Goal: Task Accomplishment & Management: Complete application form

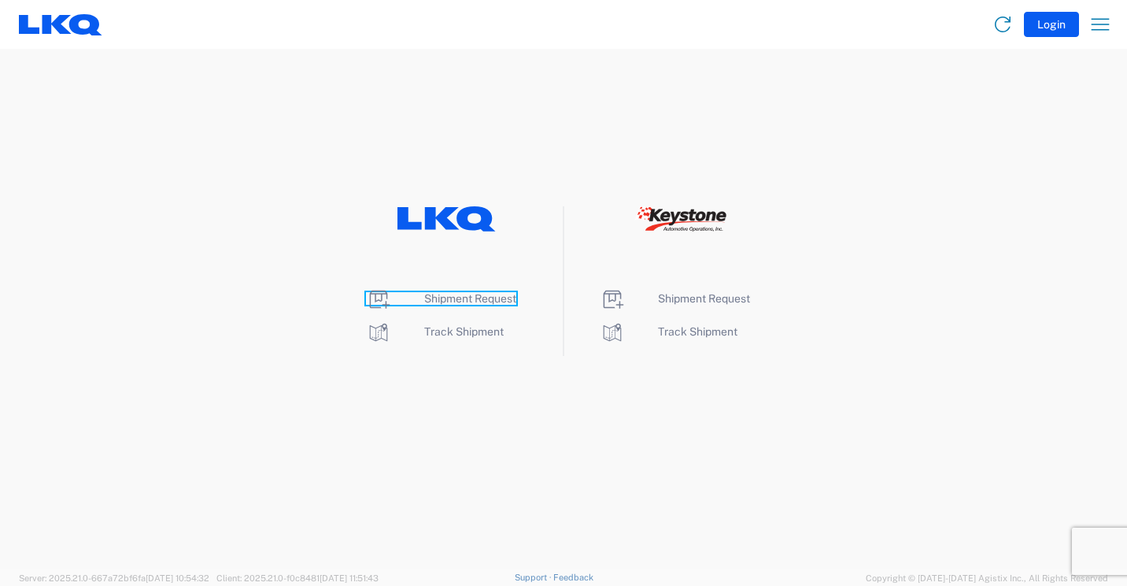
click at [468, 299] on span "Shipment Request" at bounding box center [470, 298] width 92 height 13
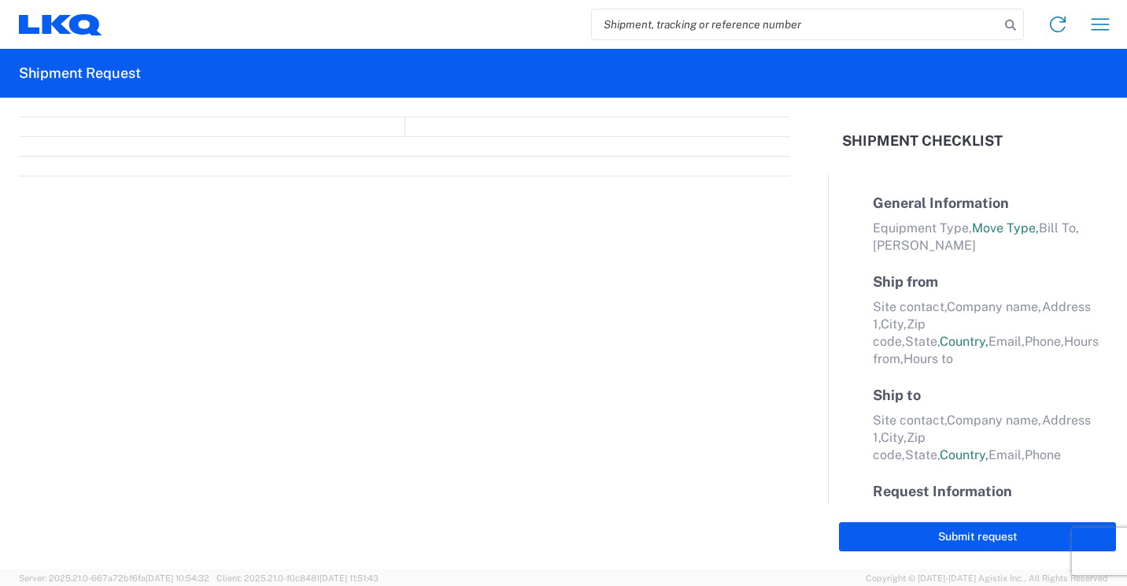
select select "FULL"
select select "LBS"
select select "IN"
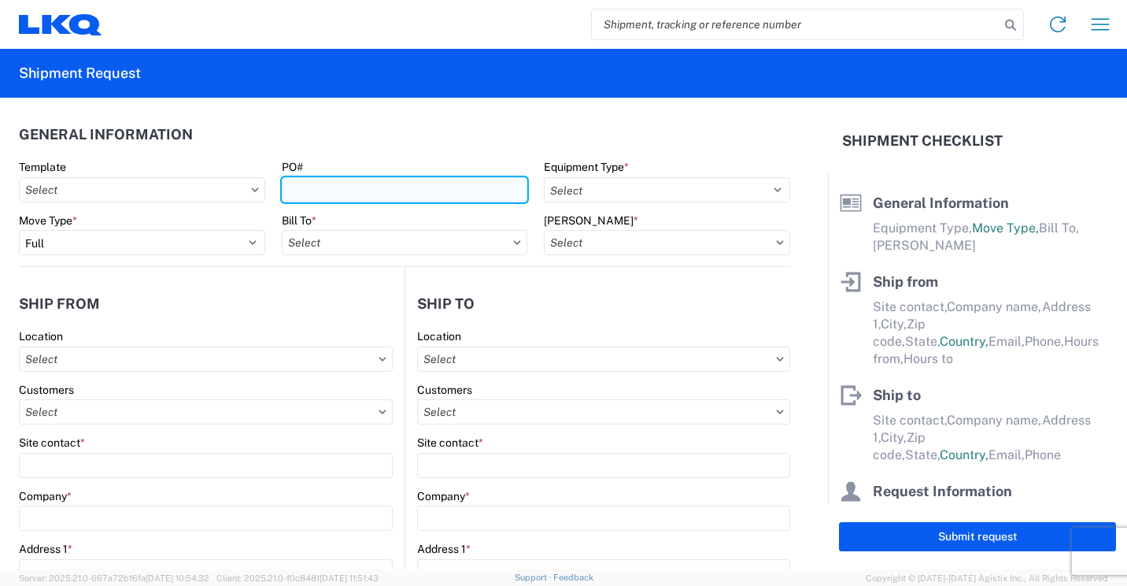
click at [477, 196] on input "PO#" at bounding box center [405, 189] width 246 height 25
type input "41886"
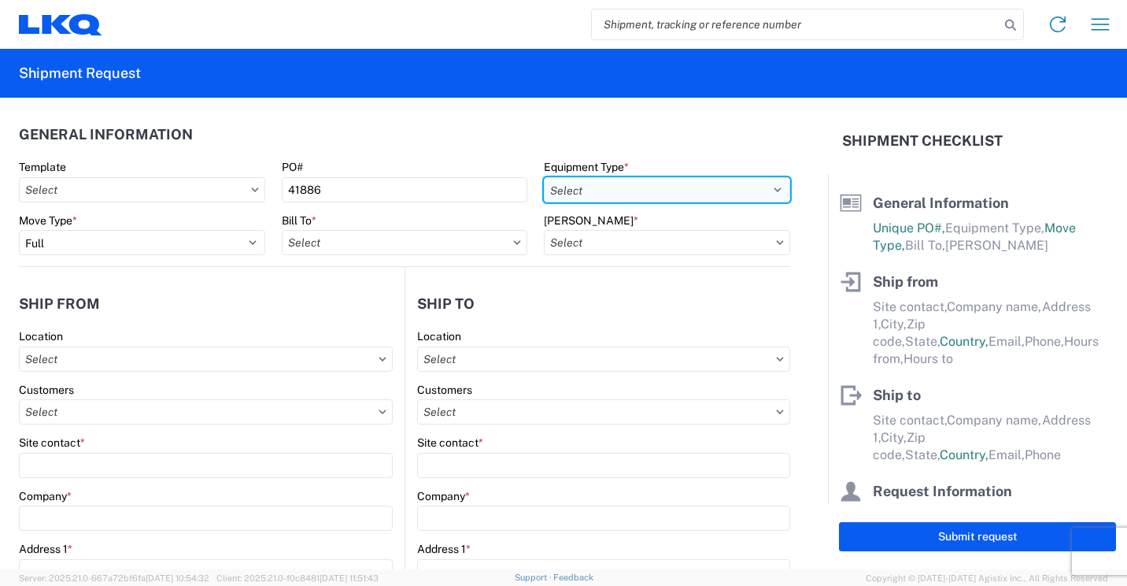
click at [703, 193] on select "Select 53’ Dry Van Flatbed Dropdeck (van) Lowboy (flatbed) Rail" at bounding box center [667, 189] width 246 height 25
select select "STDV"
click at [544, 177] on select "Select 53’ Dry Van Flatbed Dropdeck (van) Lowboy (flatbed) Rail" at bounding box center [667, 189] width 246 height 25
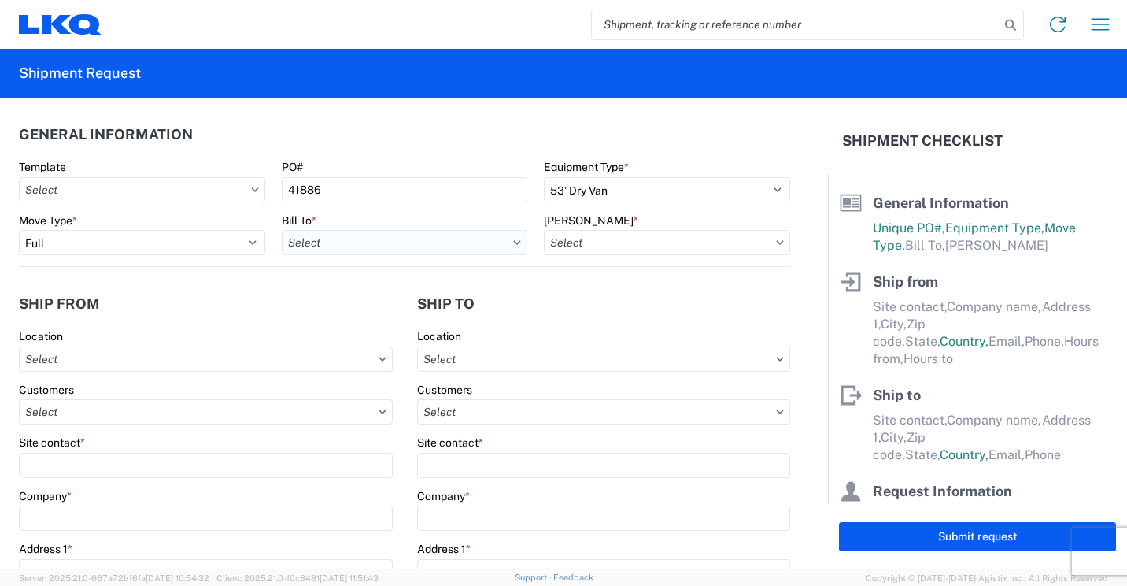
click at [402, 240] on input "text" at bounding box center [405, 242] width 246 height 25
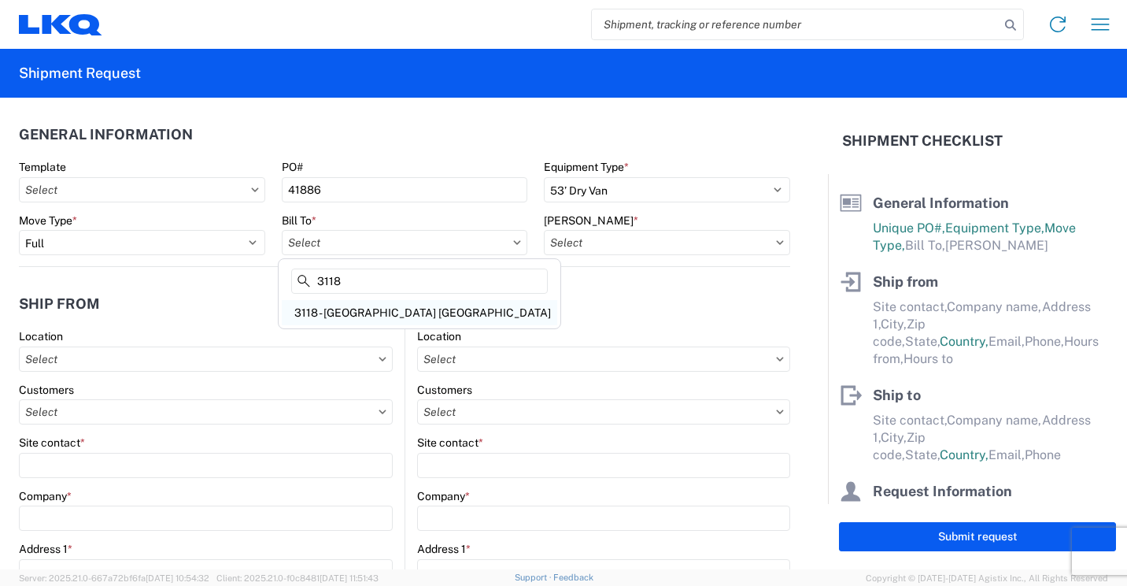
type input "3118"
click at [387, 316] on div "3118 - Brainerd MN" at bounding box center [420, 312] width 276 height 25
type input "3118 - Brainerd MN"
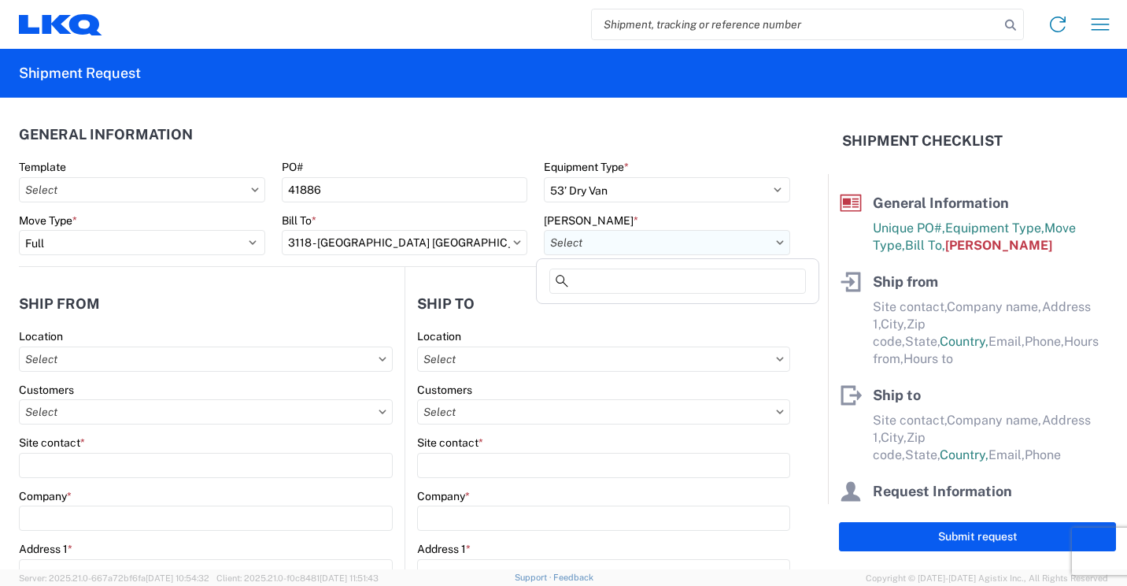
click at [643, 244] on input "text" at bounding box center [667, 242] width 246 height 25
type input "3"
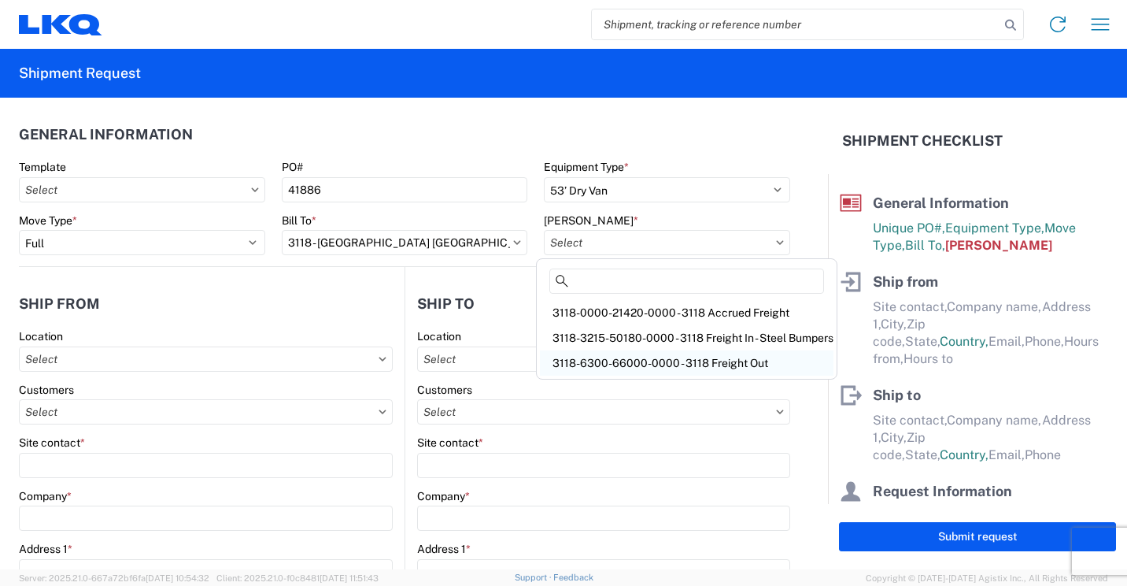
click at [653, 361] on div "3118-6300-66000-0000 - 3118 Freight Out" at bounding box center [687, 362] width 294 height 25
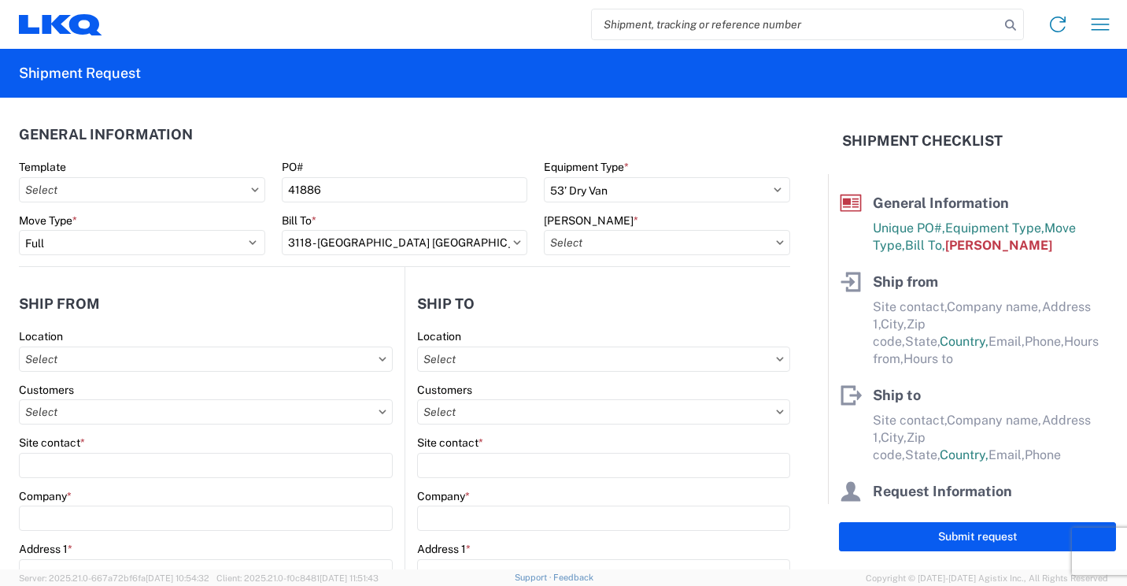
type input "3118-6300-66000-0000 - 3118 Freight Out"
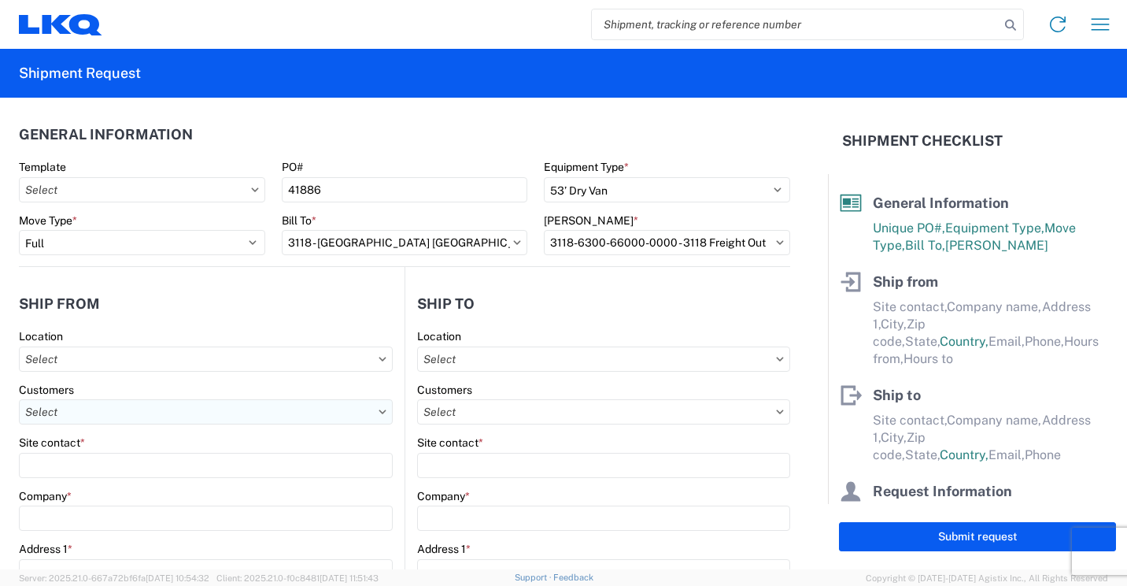
click at [179, 409] on input "text" at bounding box center [206, 411] width 374 height 25
click at [194, 358] on input "text" at bounding box center [206, 358] width 374 height 25
type input "3118"
click at [93, 429] on div "3118 - Brainerd MN" at bounding box center [161, 428] width 276 height 25
type input "3118 - Brainerd MN"
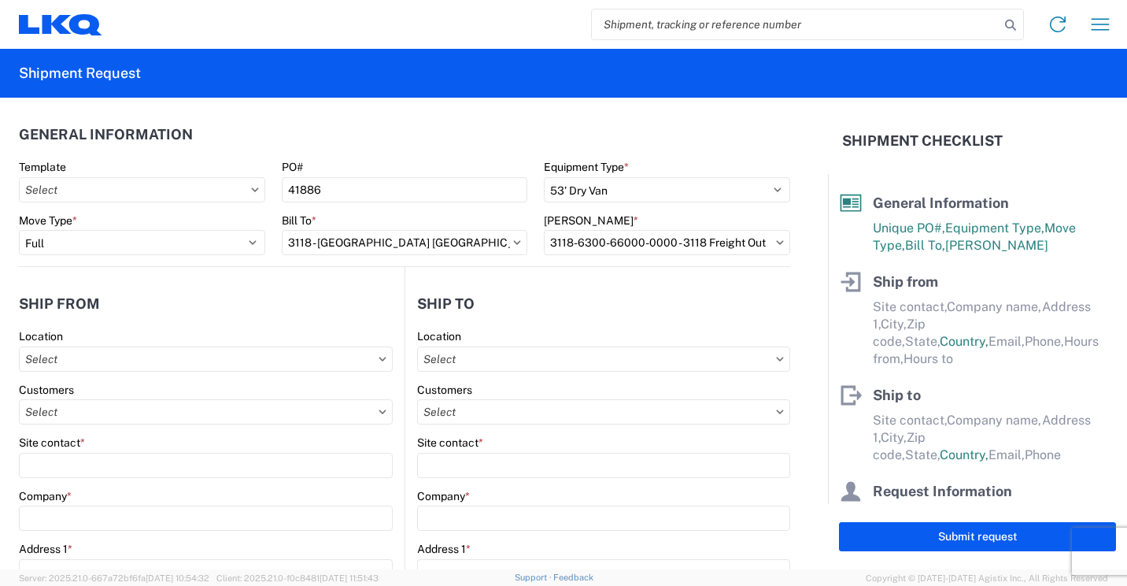
type input "LKQ Corporation"
type input "2110 South10TH Street"
type input "Brainerd"
type input "56401"
select select "MN"
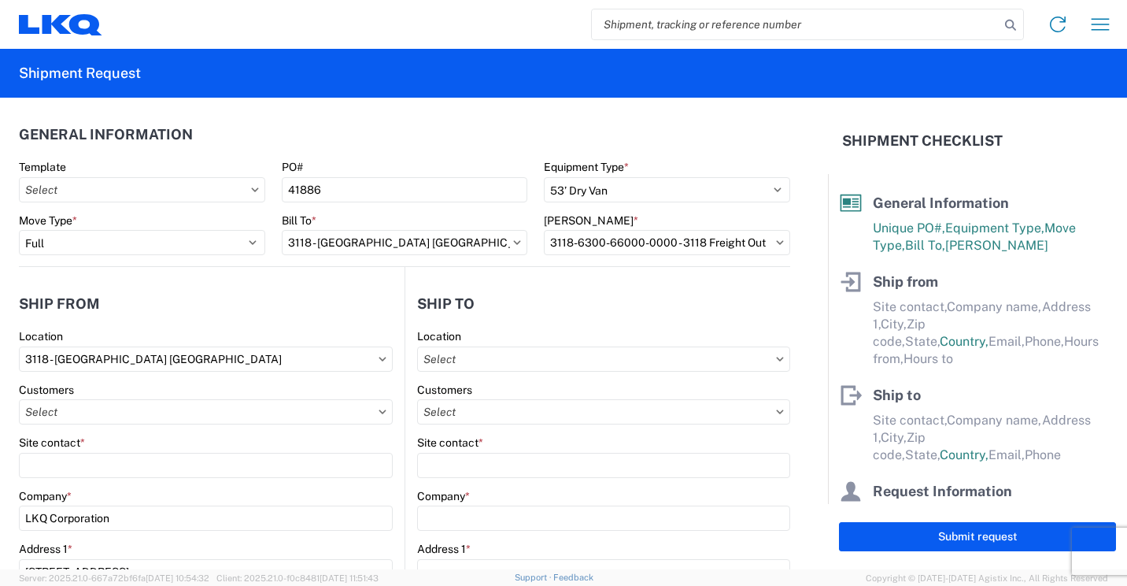
select select "US"
type input "07:00"
type input "16:30"
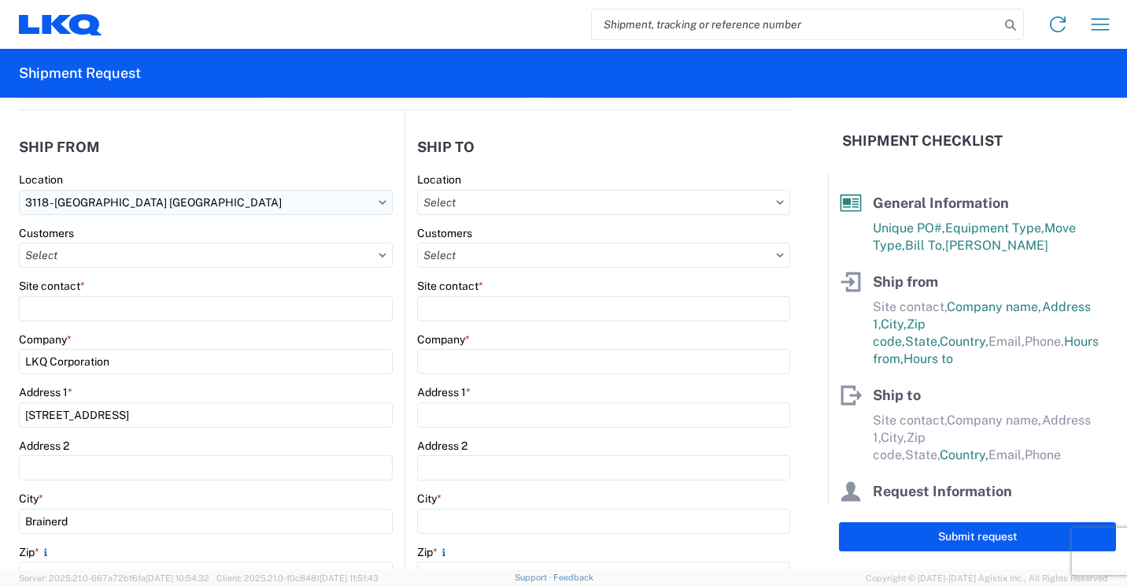
scroll to position [157, 0]
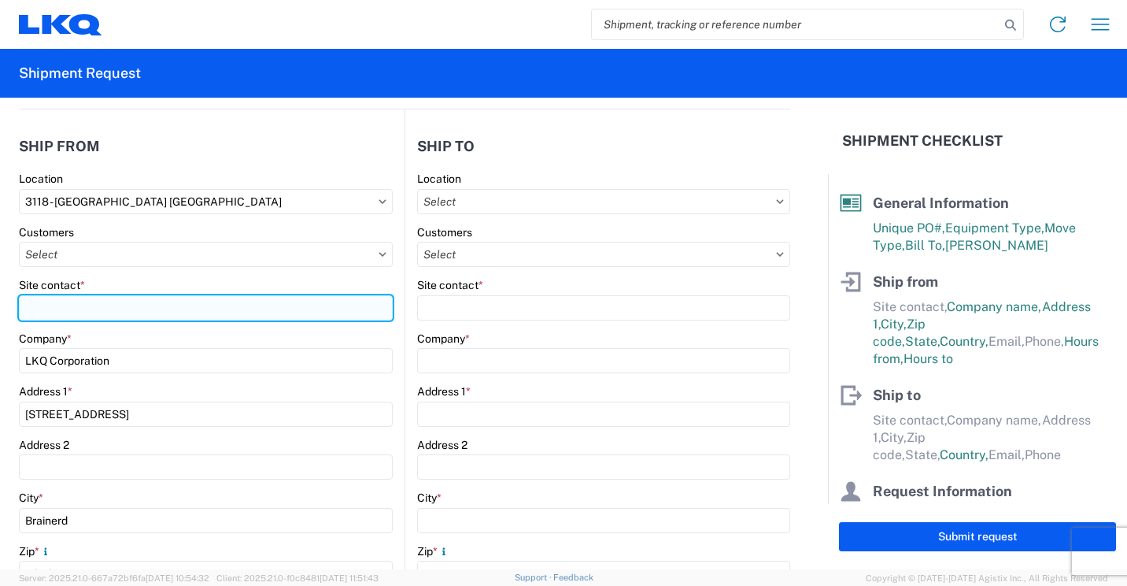
click at [142, 307] on input "Site contact *" at bounding box center [206, 307] width 374 height 25
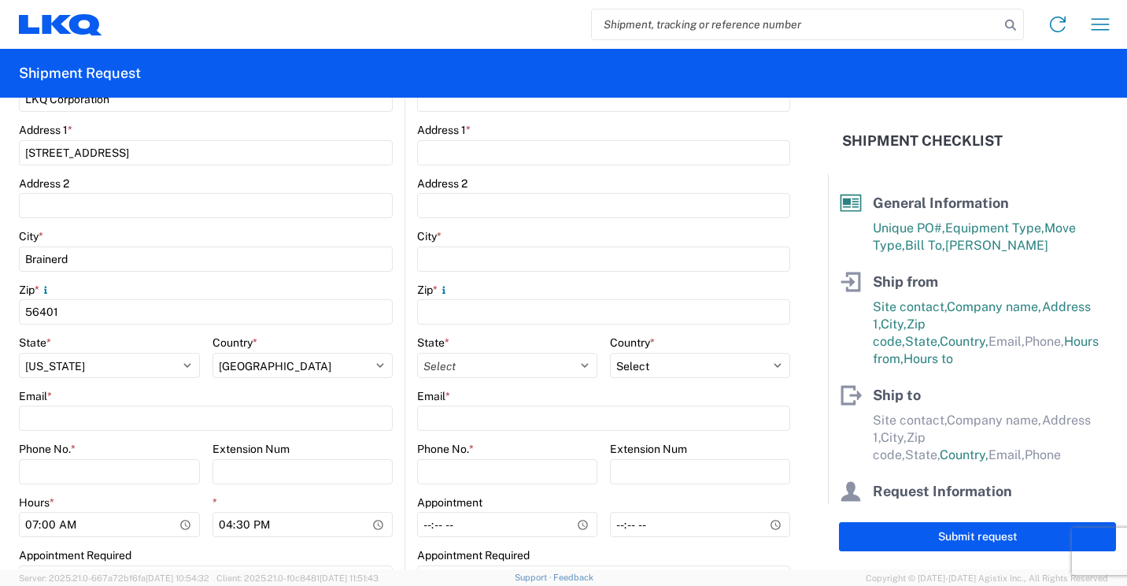
scroll to position [472, 0]
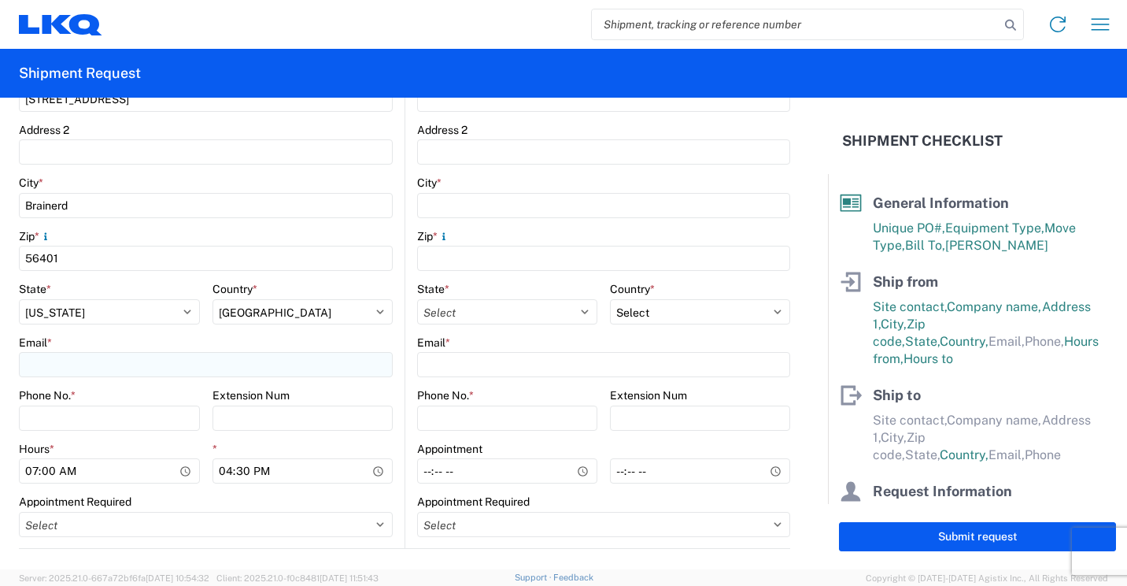
type input "Mark Tabor"
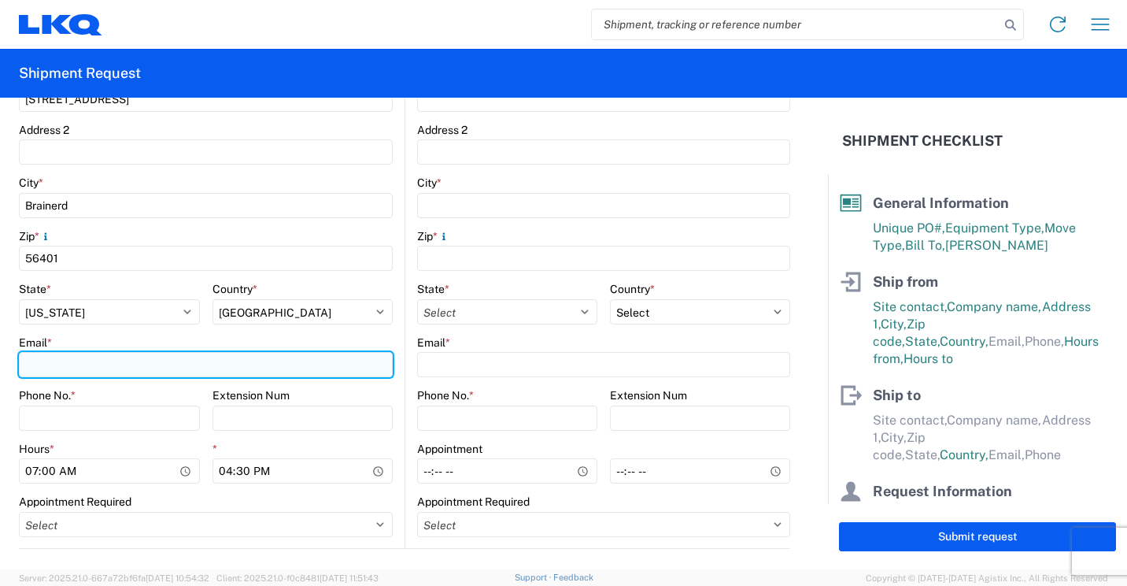
drag, startPoint x: 107, startPoint y: 368, endPoint x: 117, endPoint y: 361, distance: 12.9
click at [107, 368] on input "Email *" at bounding box center [206, 364] width 374 height 25
type input "mrtabor@lkqcorp.com"
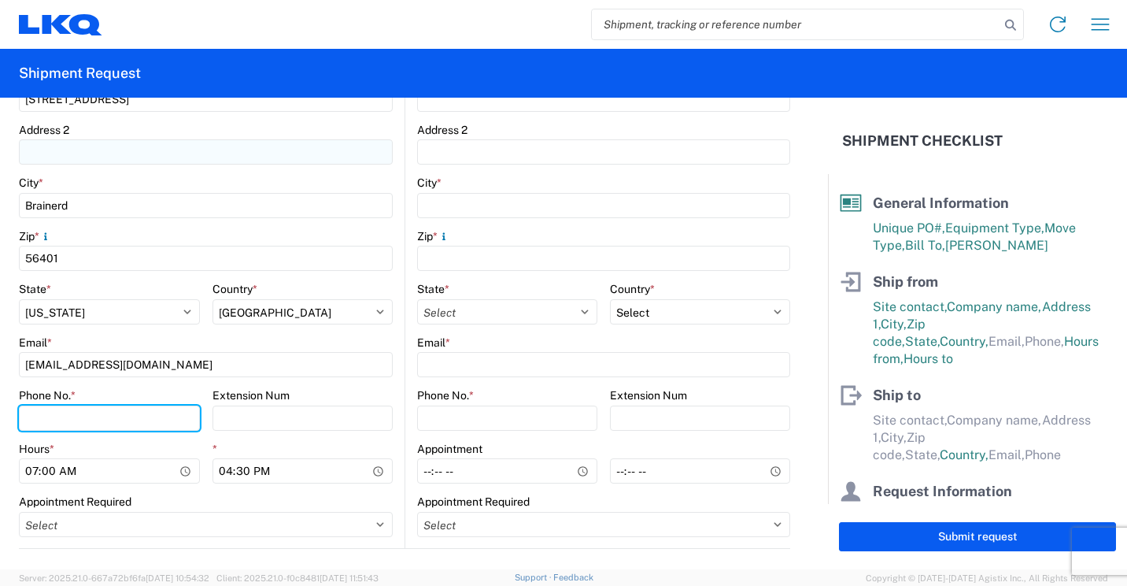
type input "2182973820"
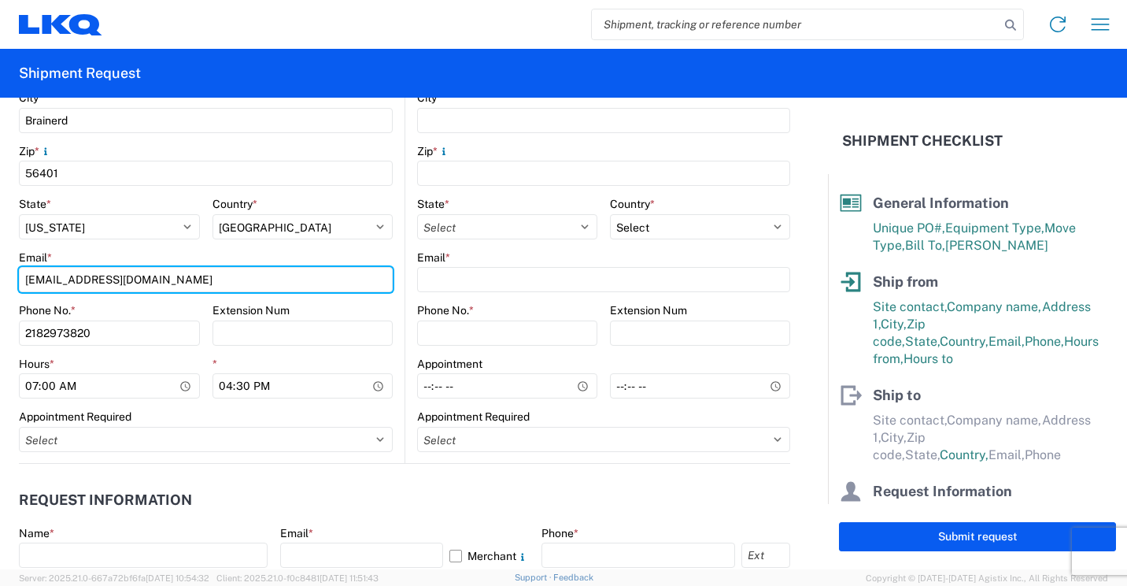
scroll to position [630, 0]
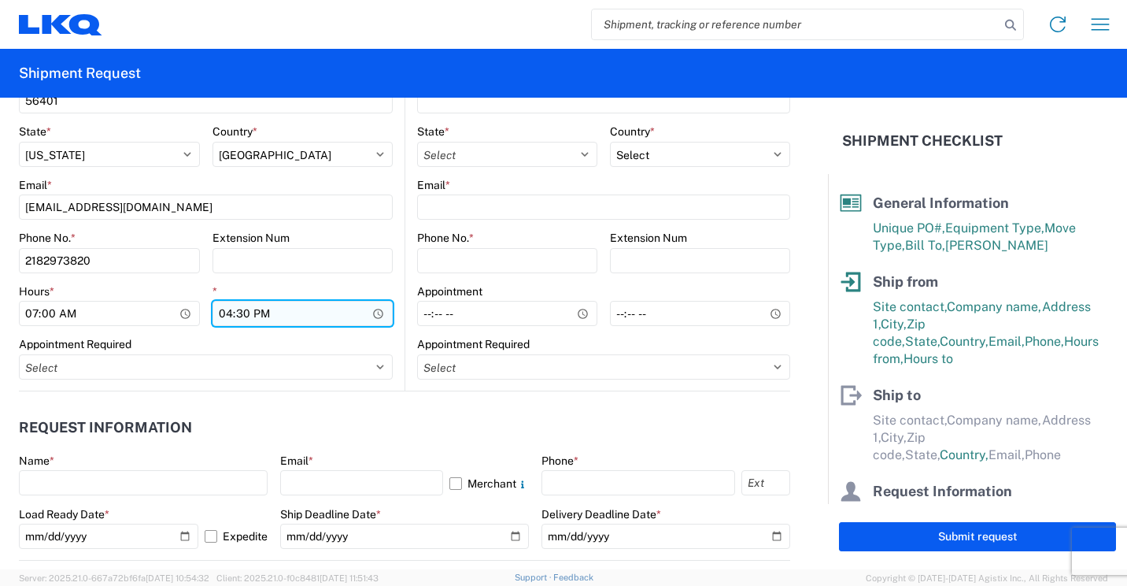
click at [225, 313] on input "16:30" at bounding box center [303, 313] width 181 height 25
type input "13:30"
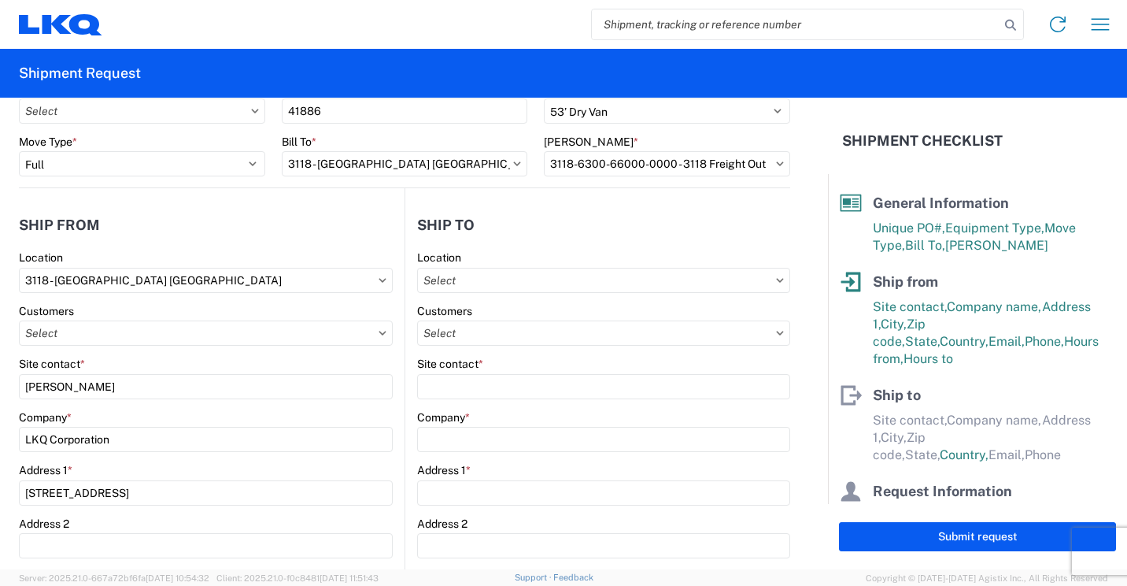
scroll to position [0, 0]
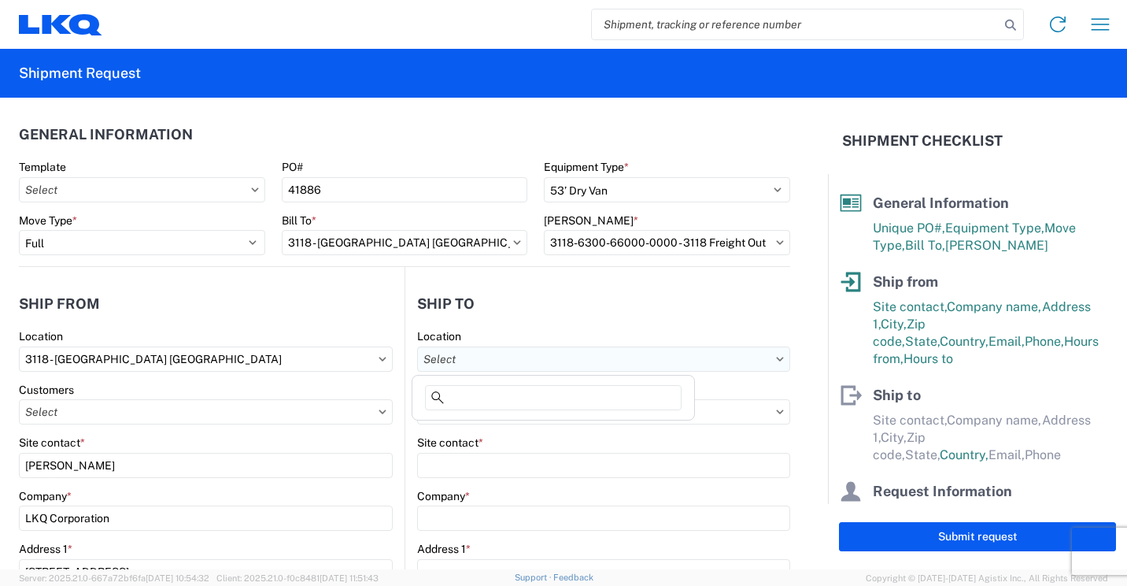
click at [664, 361] on input "text" at bounding box center [603, 358] width 373 height 25
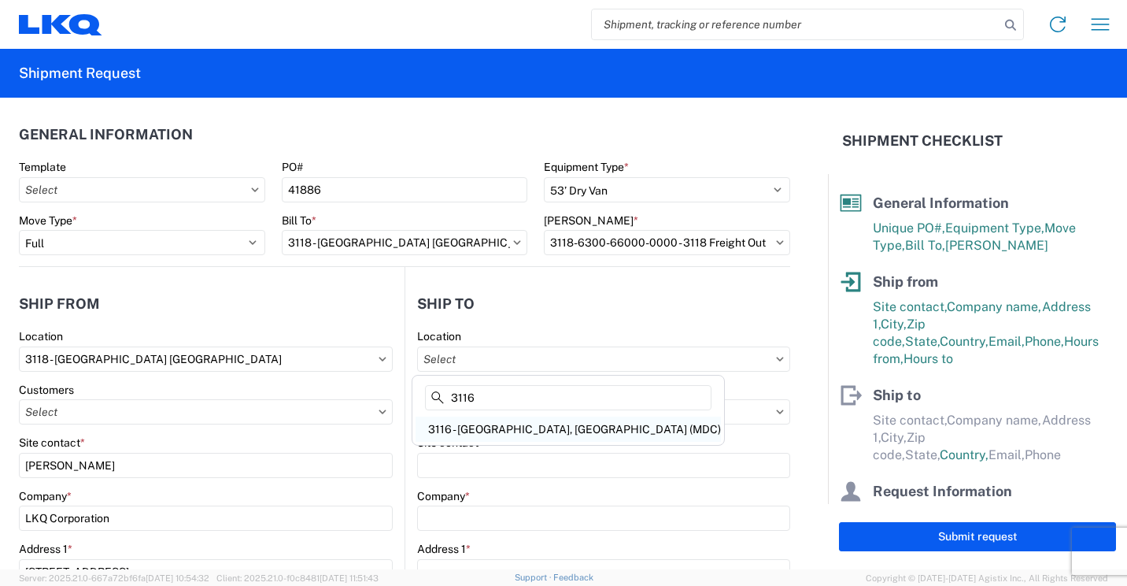
type input "3116"
click at [506, 433] on div "3116 - Grand Rapids, MI (MDC)" at bounding box center [568, 428] width 305 height 25
type input "3116 - Grand Rapids, MI (MDC)"
type input "Kristen Lund"
type input "LKQ Corporation"
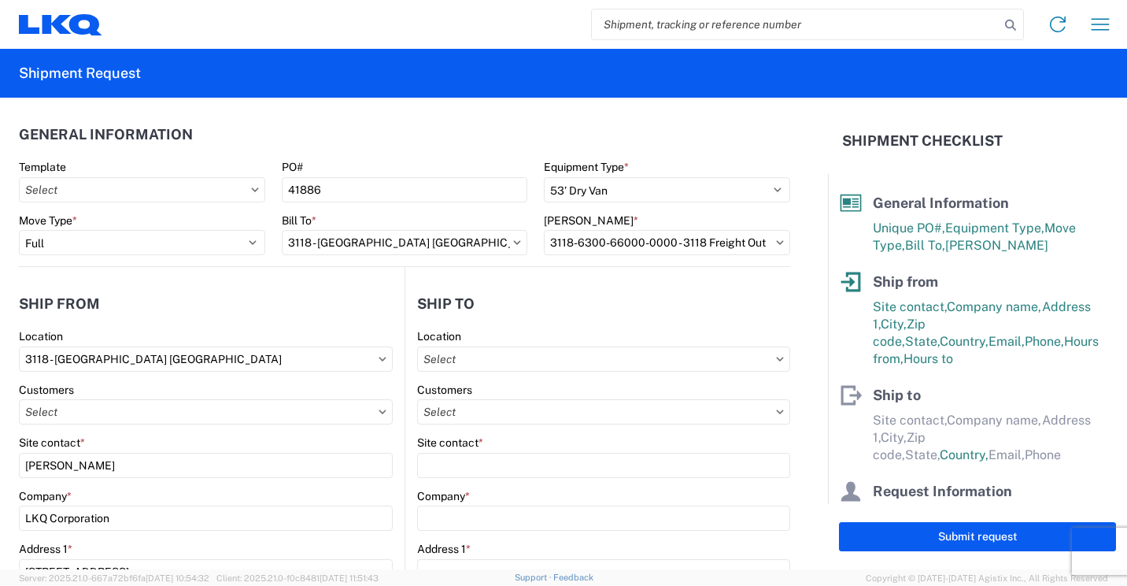
type input "1120 36th St. SE suite 540"
type input "Grand Rapids"
type input "49508"
select select "US"
type input "klund@lkqcorp.com"
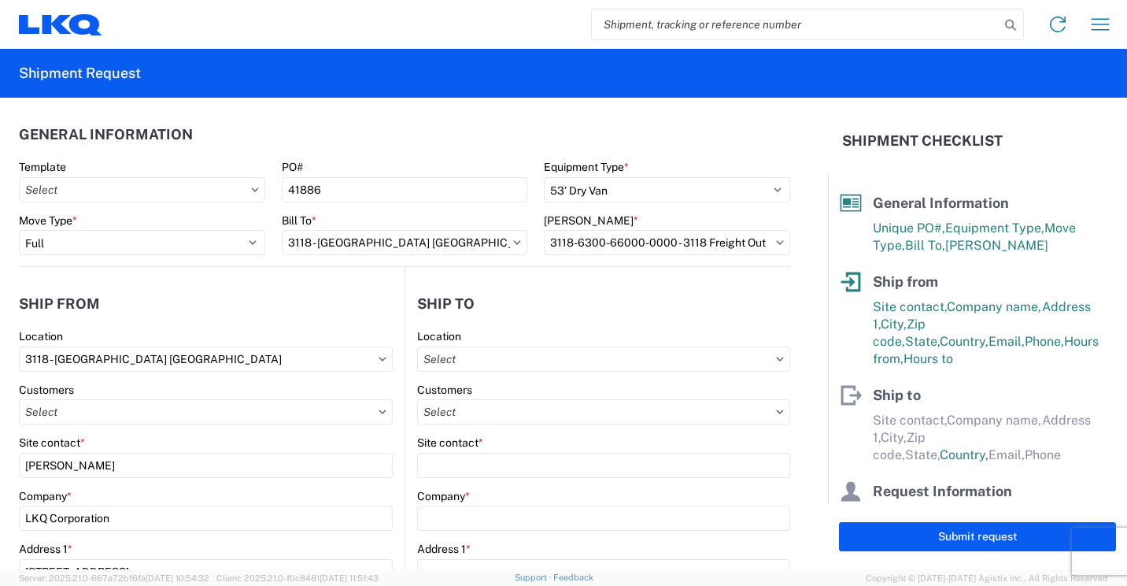
type input "616-754-1500"
type input "06:00"
type input "13:00"
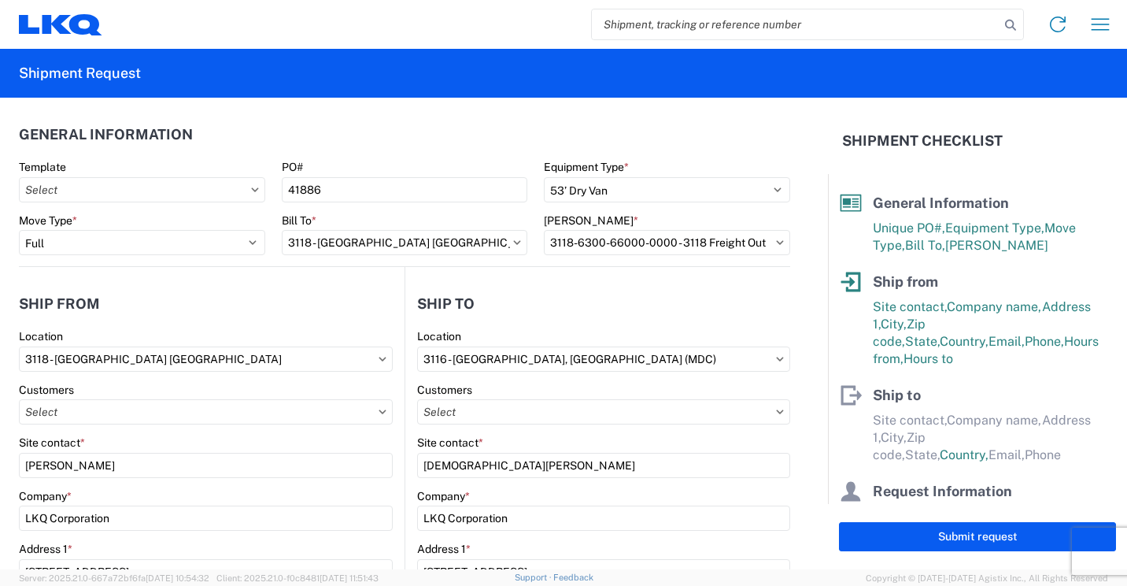
select select
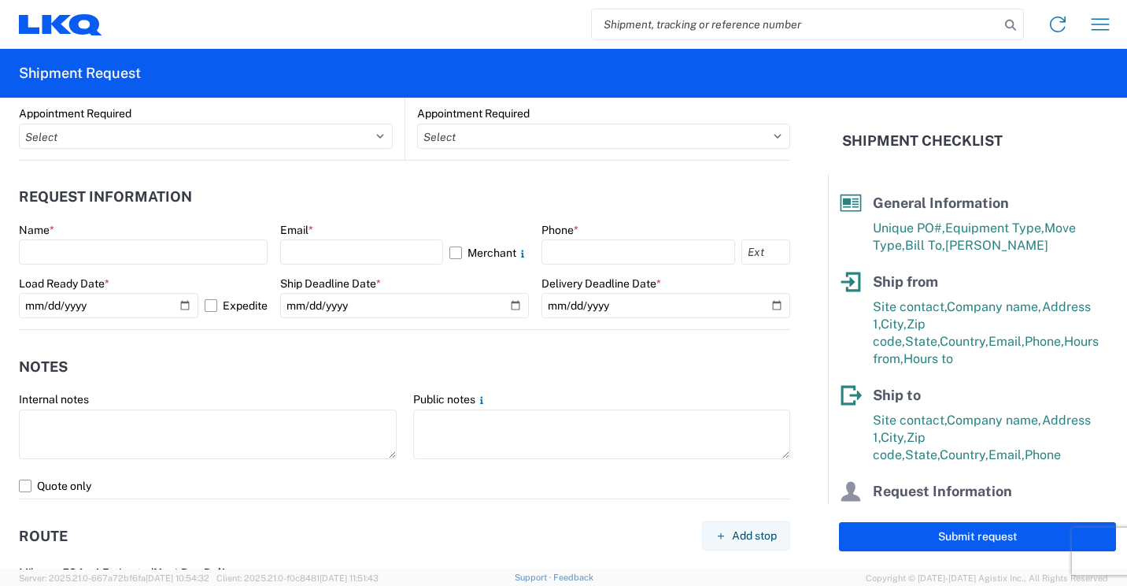
scroll to position [866, 0]
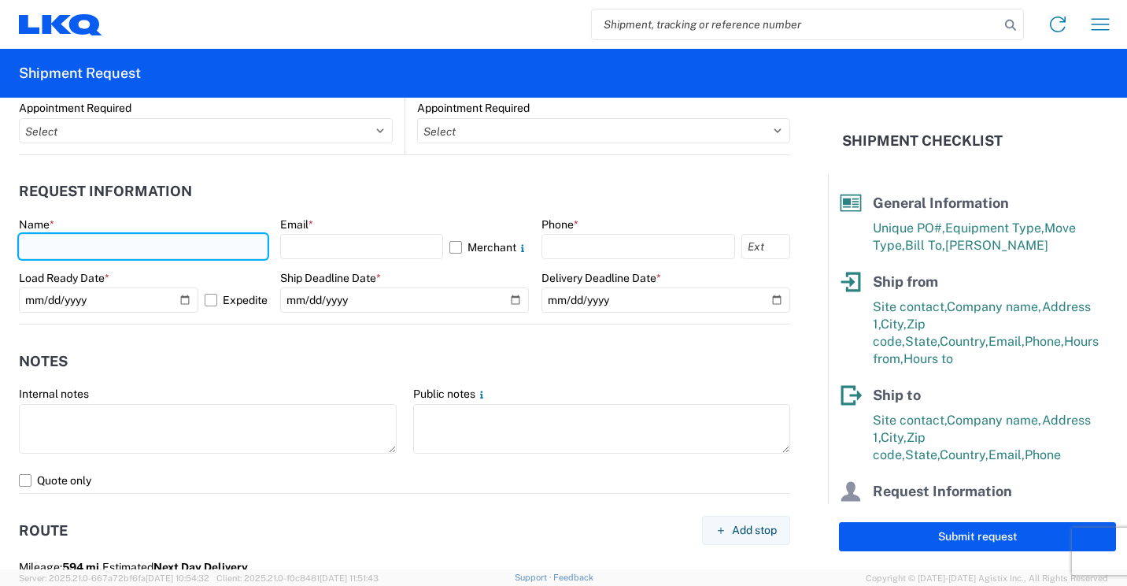
drag, startPoint x: 220, startPoint y: 247, endPoint x: 231, endPoint y: 236, distance: 15.6
click at [220, 247] on input "text" at bounding box center [143, 246] width 249 height 25
type input "Mark Tabor"
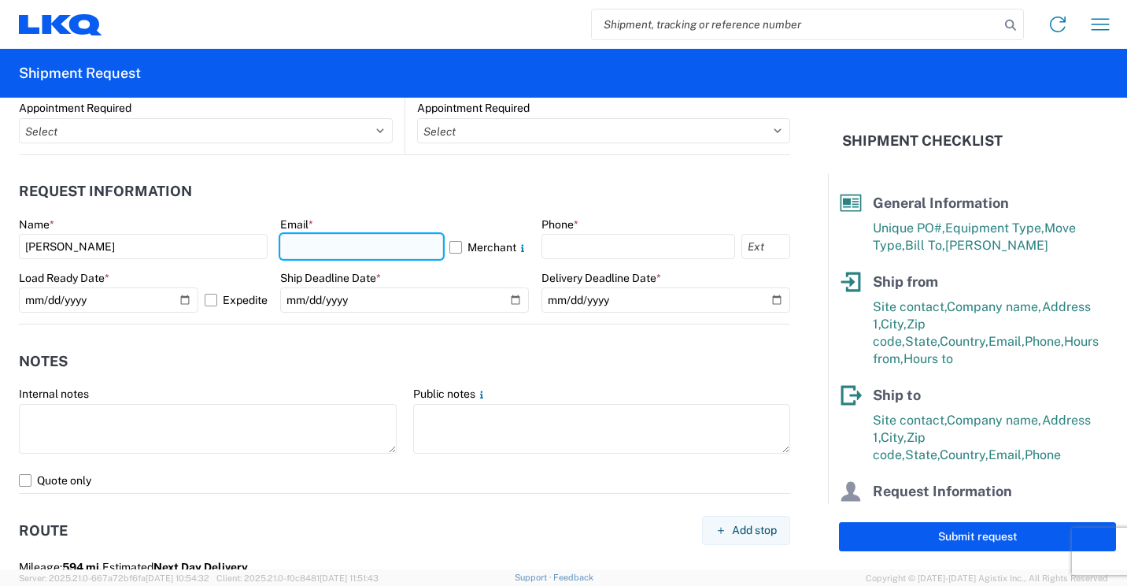
click at [416, 254] on input "text" at bounding box center [361, 246] width 163 height 25
type input "mrtabor@lkqcorp.com"
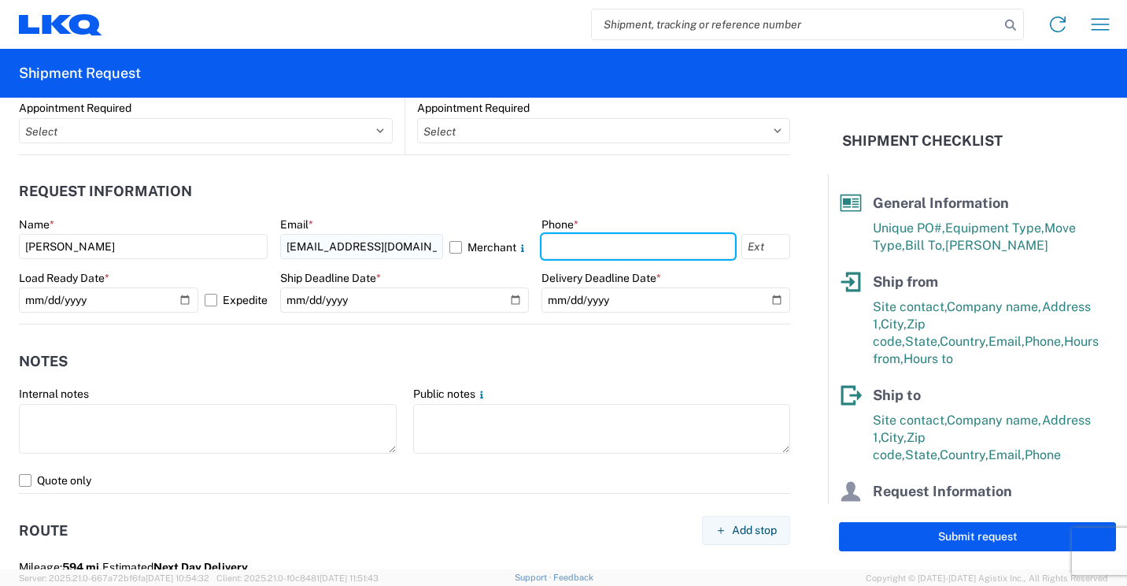
type input "2182973820"
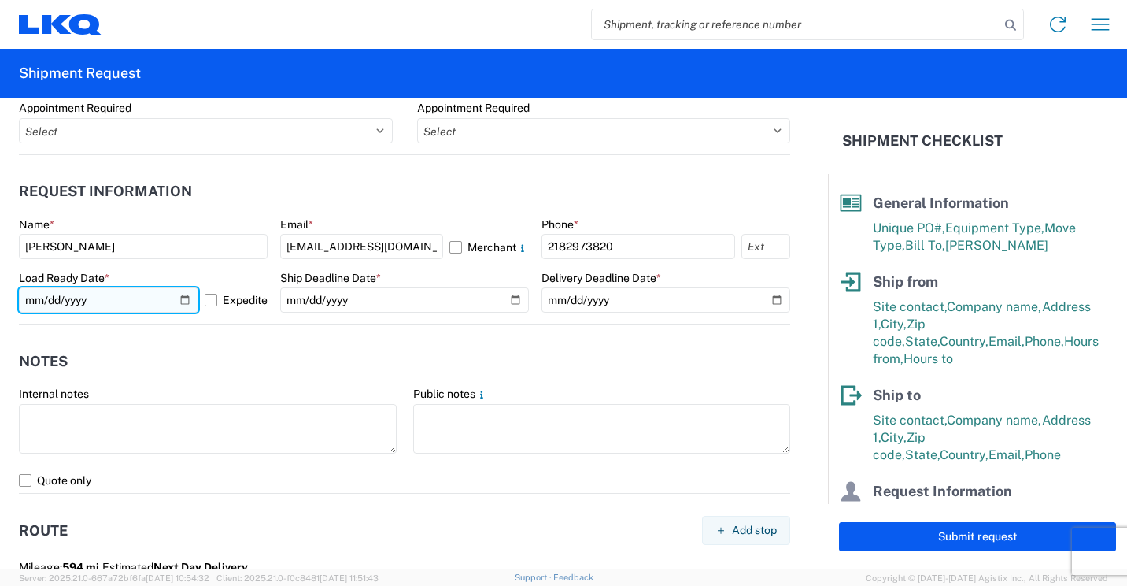
click at [183, 297] on input "2025-10-15" at bounding box center [108, 299] width 179 height 25
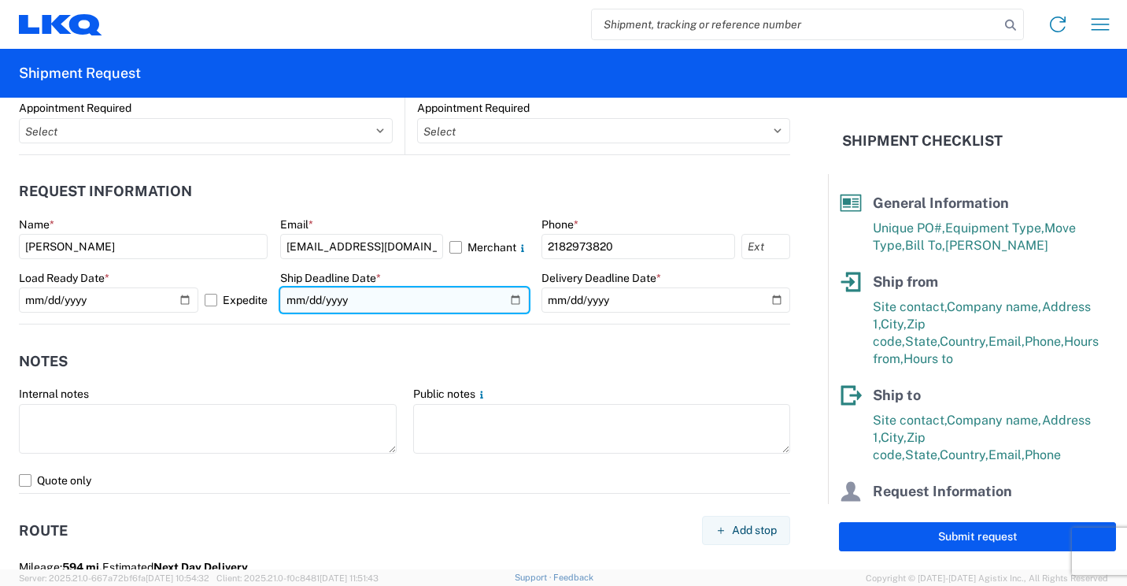
click at [510, 294] on input "date" at bounding box center [404, 299] width 249 height 25
type input "2025-10-17"
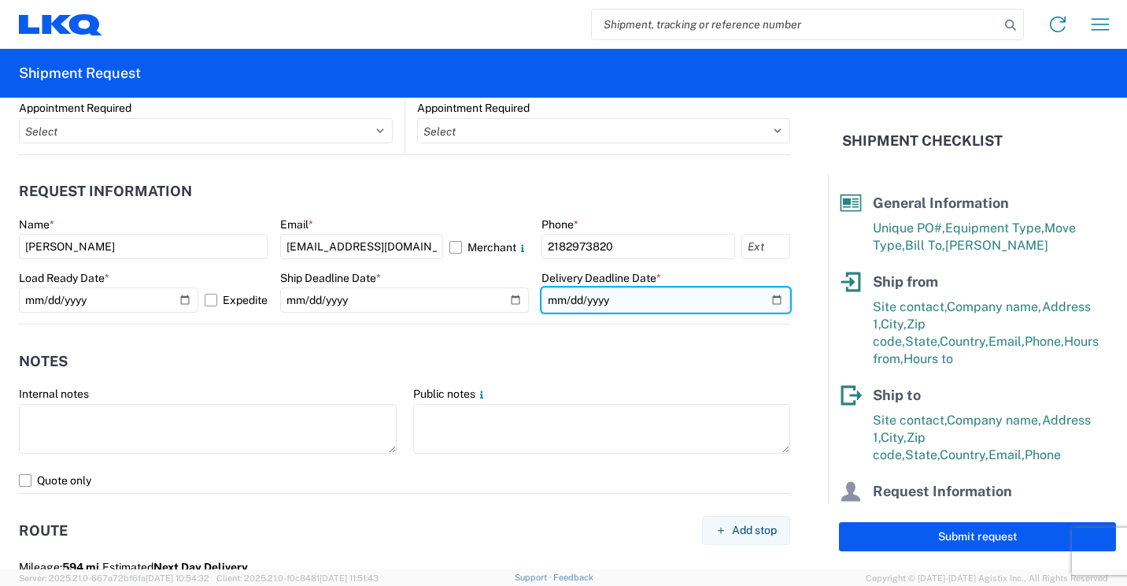
click at [764, 302] on input "date" at bounding box center [666, 299] width 249 height 25
type input "2025-10-22"
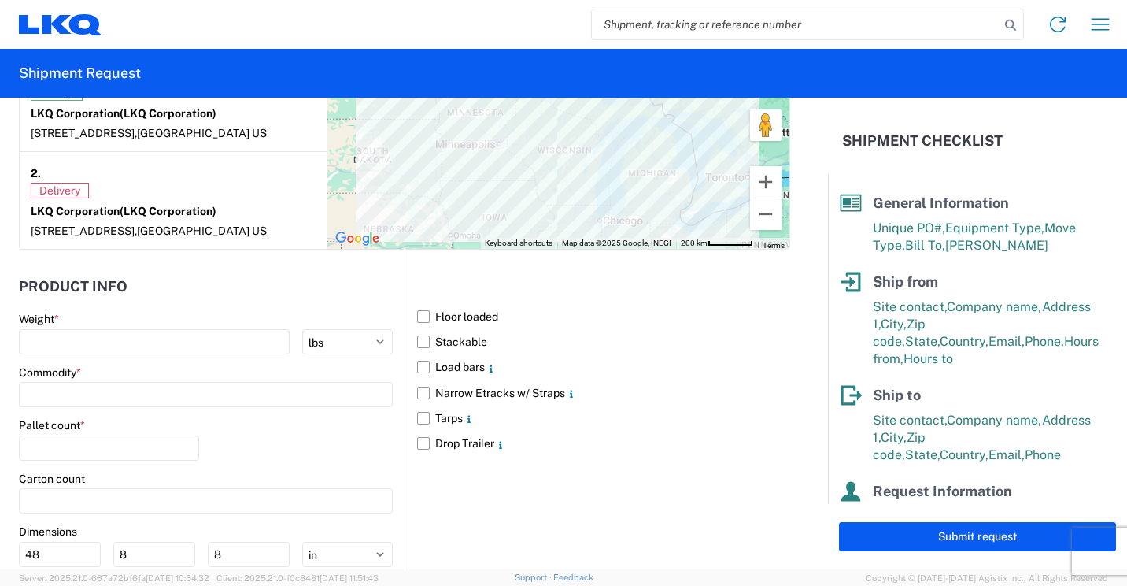
scroll to position [1417, 0]
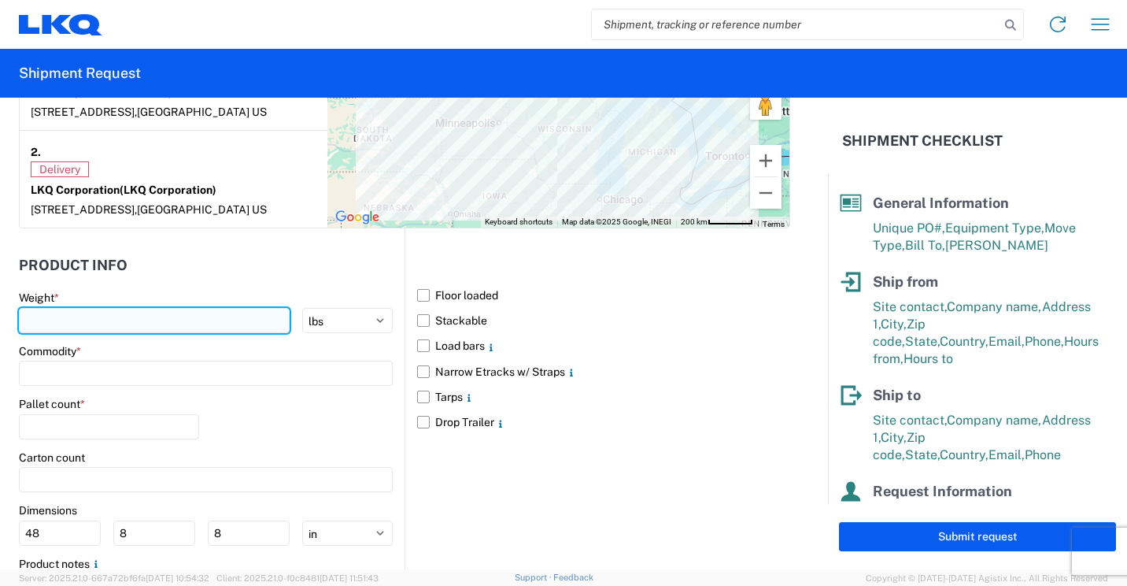
click at [197, 332] on input "number" at bounding box center [154, 320] width 271 height 25
type input "28000"
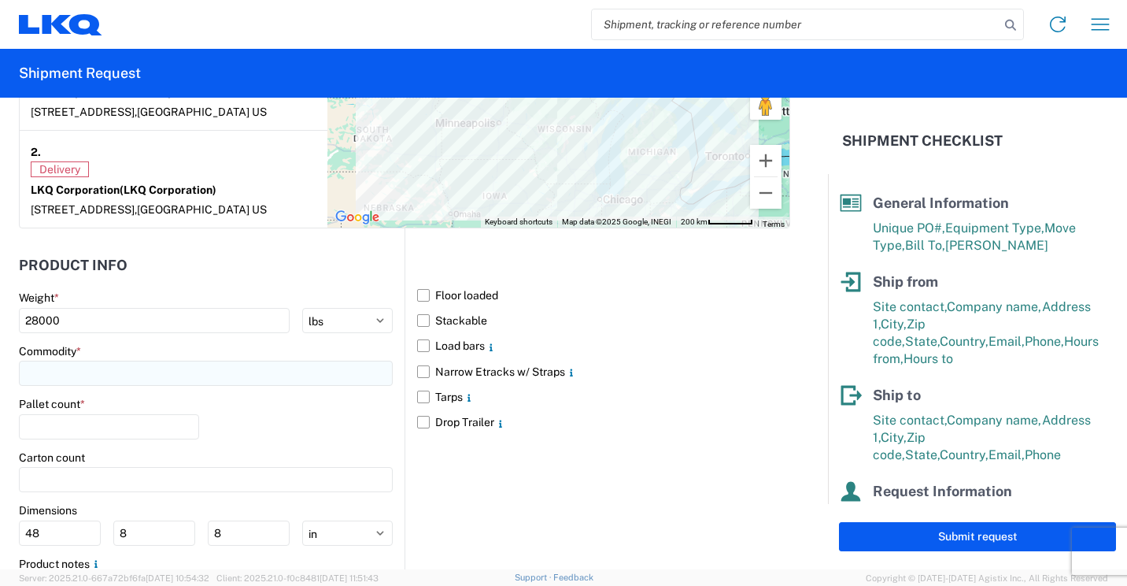
click at [178, 386] on input at bounding box center [206, 373] width 374 height 25
type input "b"
click at [56, 460] on div "Bumpers" at bounding box center [161, 457] width 276 height 25
type input "Bumpers"
click at [97, 439] on input "number" at bounding box center [109, 426] width 180 height 25
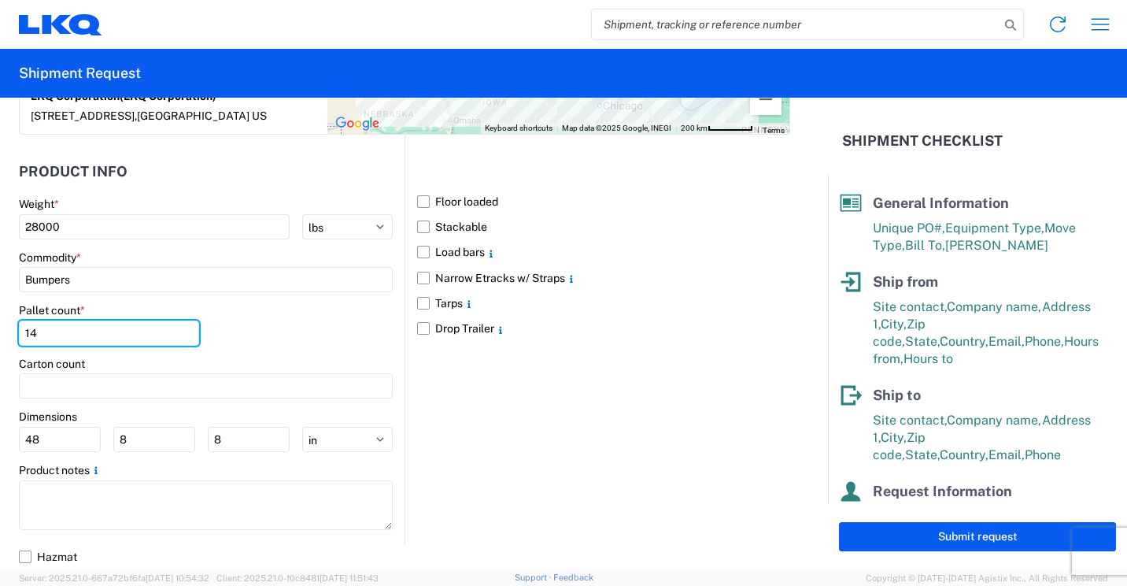
scroll to position [1525, 0]
type input "14"
click at [57, 438] on input "48" at bounding box center [60, 439] width 82 height 25
type input "4"
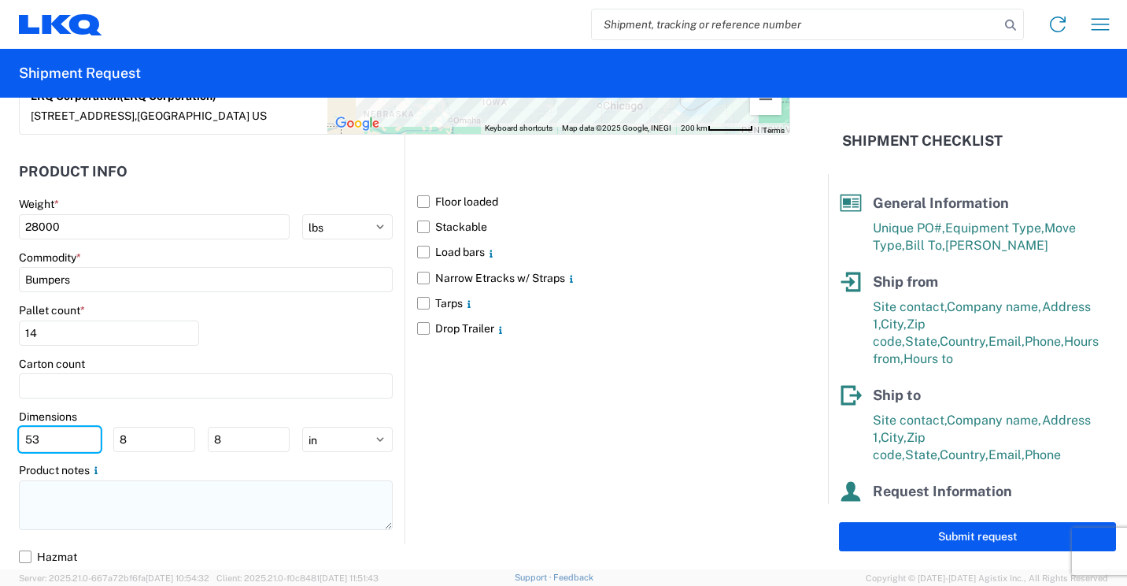
type input "53"
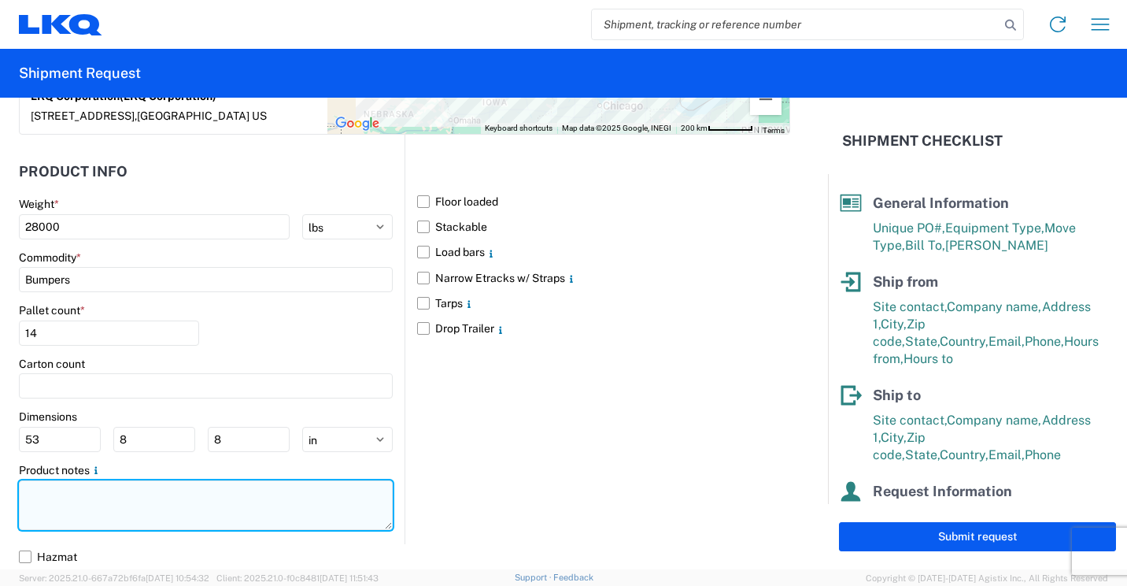
click at [120, 512] on textarea at bounding box center [206, 505] width 374 height 50
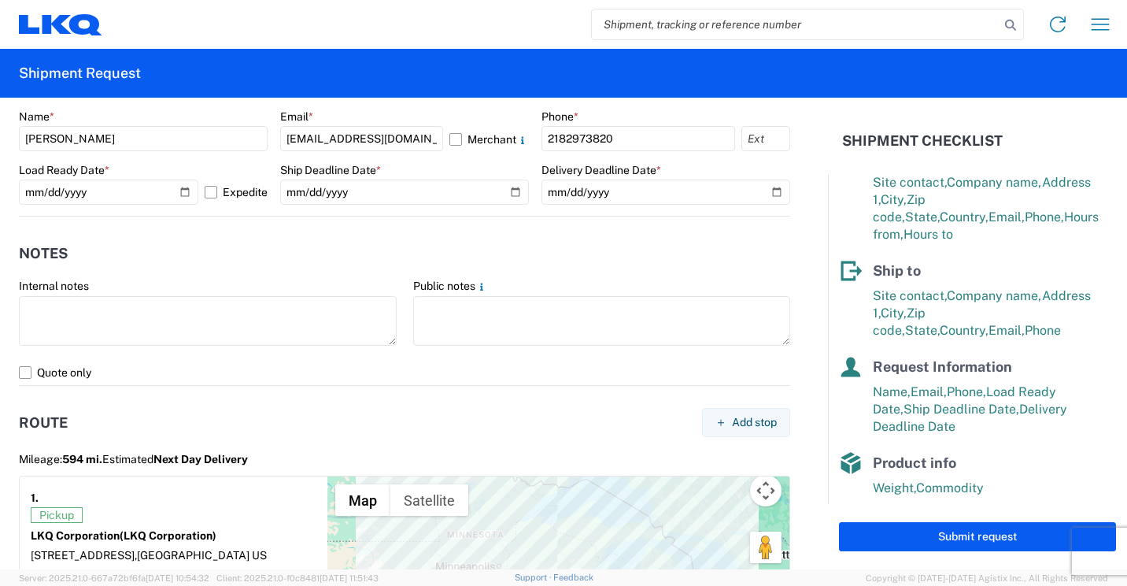
scroll to position [213, 0]
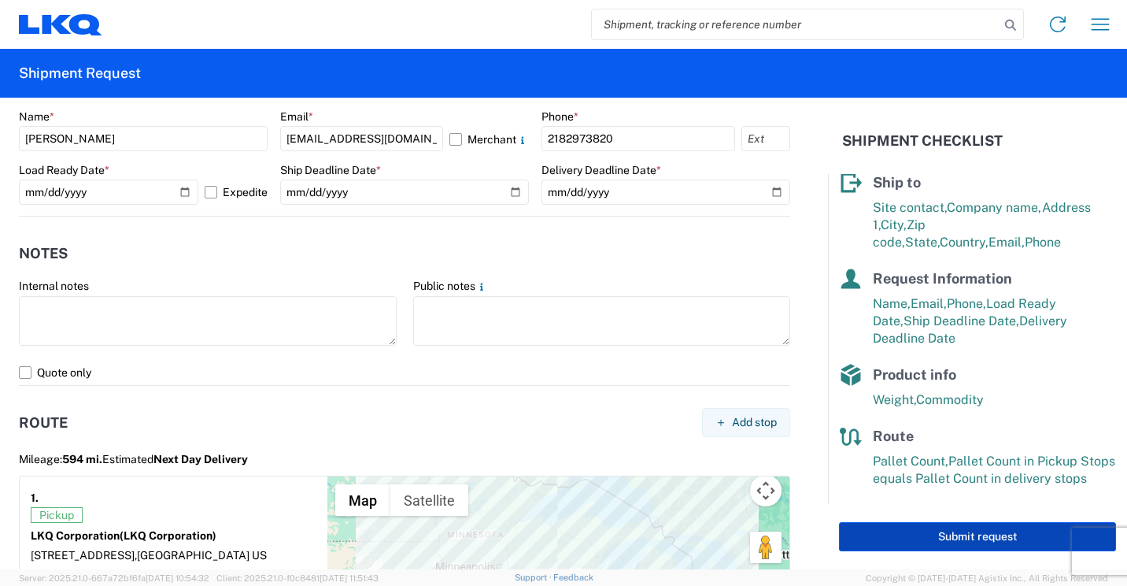
type textarea "14 Green racks"
click at [897, 529] on button "Submit request" at bounding box center [977, 536] width 277 height 29
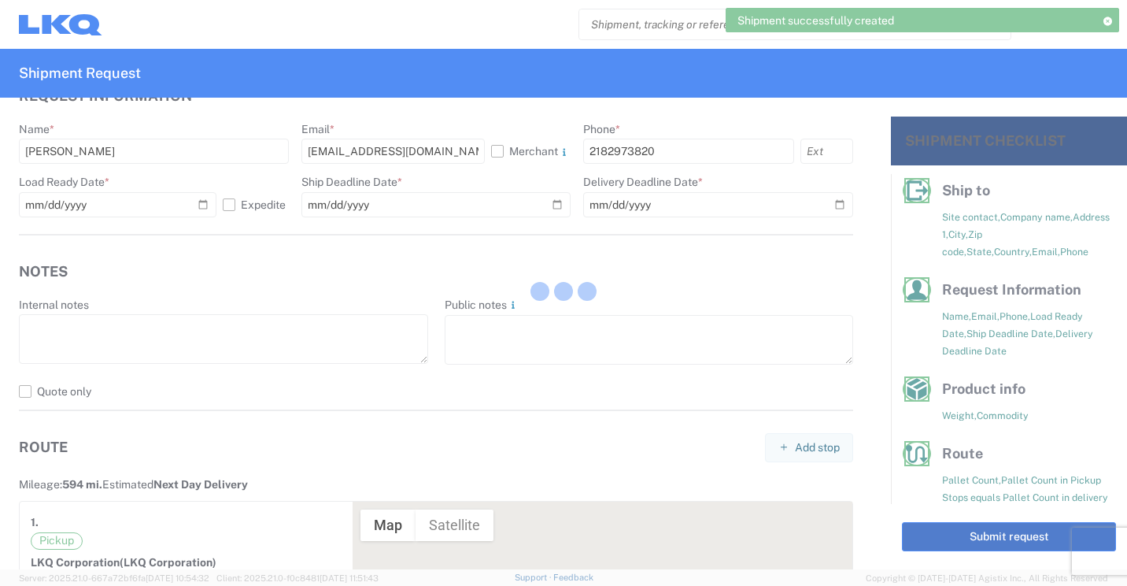
scroll to position [198, 0]
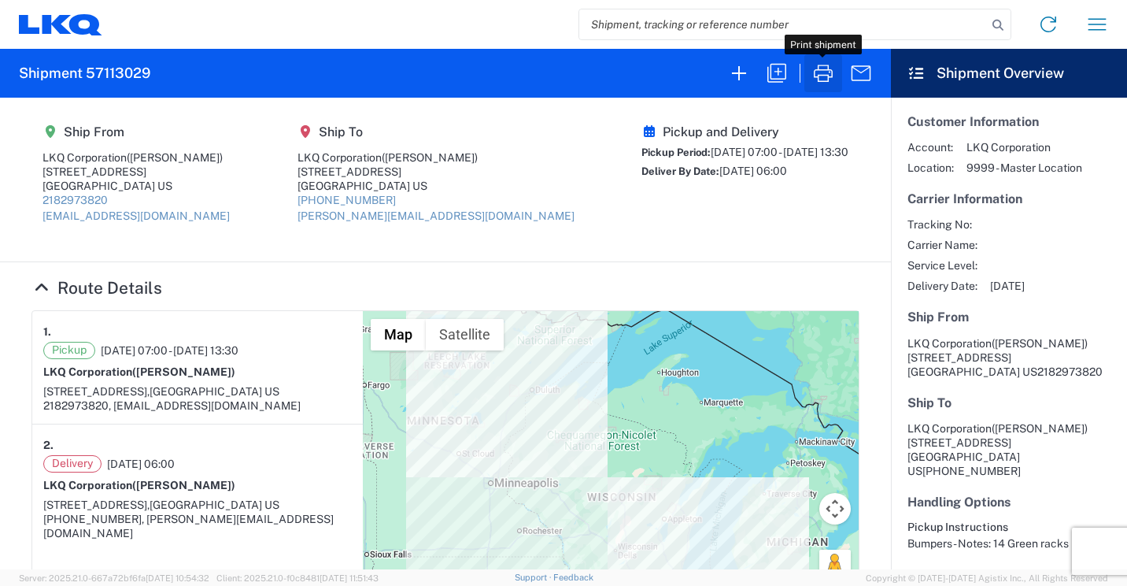
click at [827, 67] on icon "button" at bounding box center [823, 73] width 25 height 25
